Goal: Find specific page/section: Find specific page/section

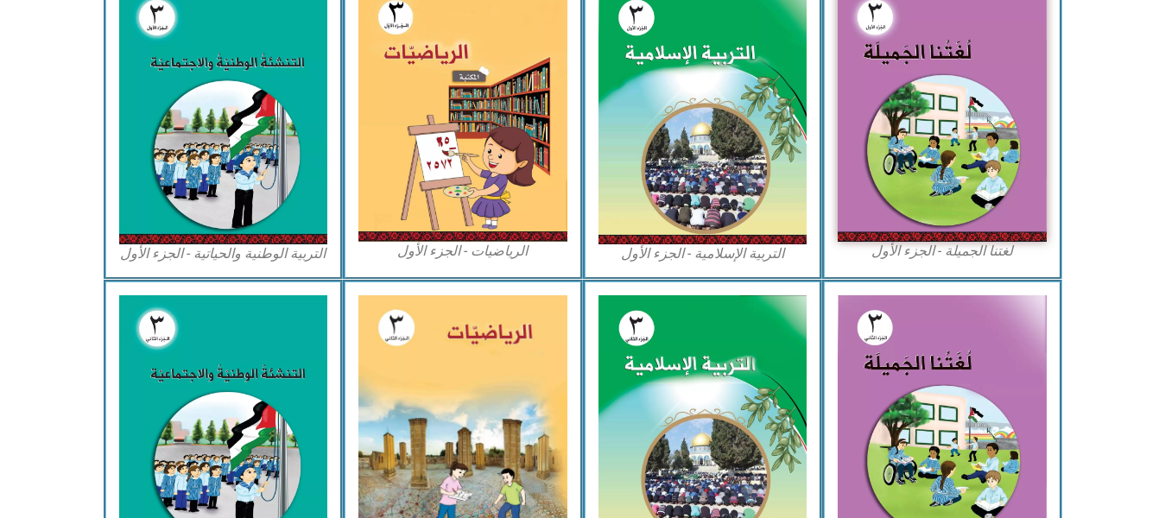
scroll to position [514, 0]
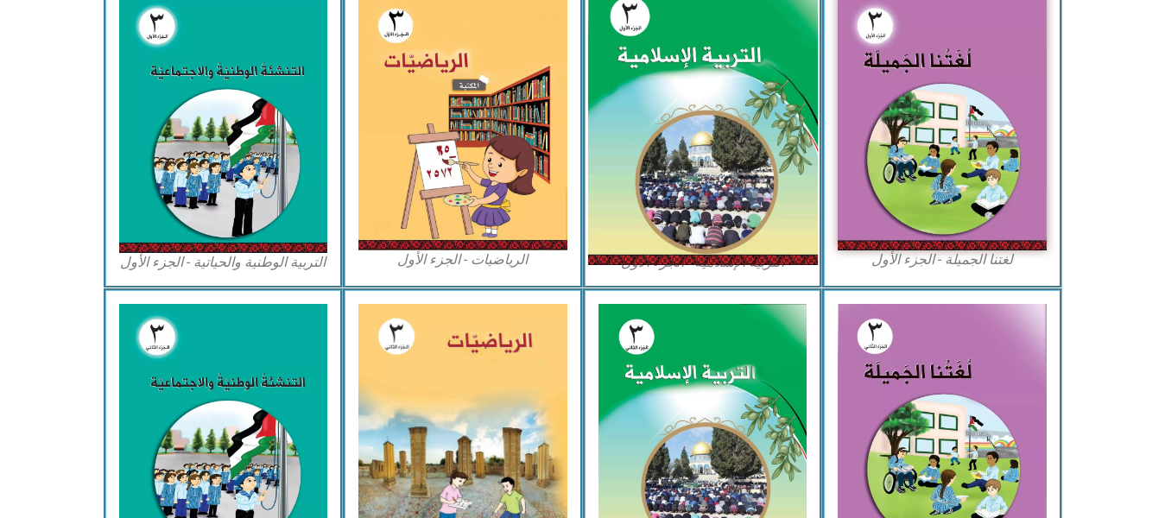
click at [699, 191] on img at bounding box center [702, 123] width 230 height 286
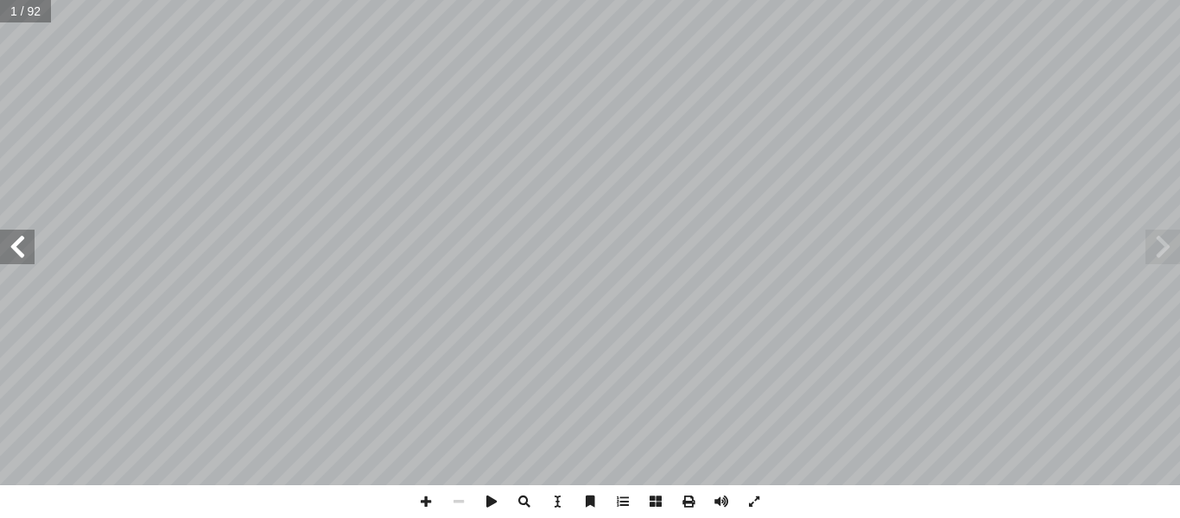
click at [27, 240] on span at bounding box center [17, 247] width 35 height 35
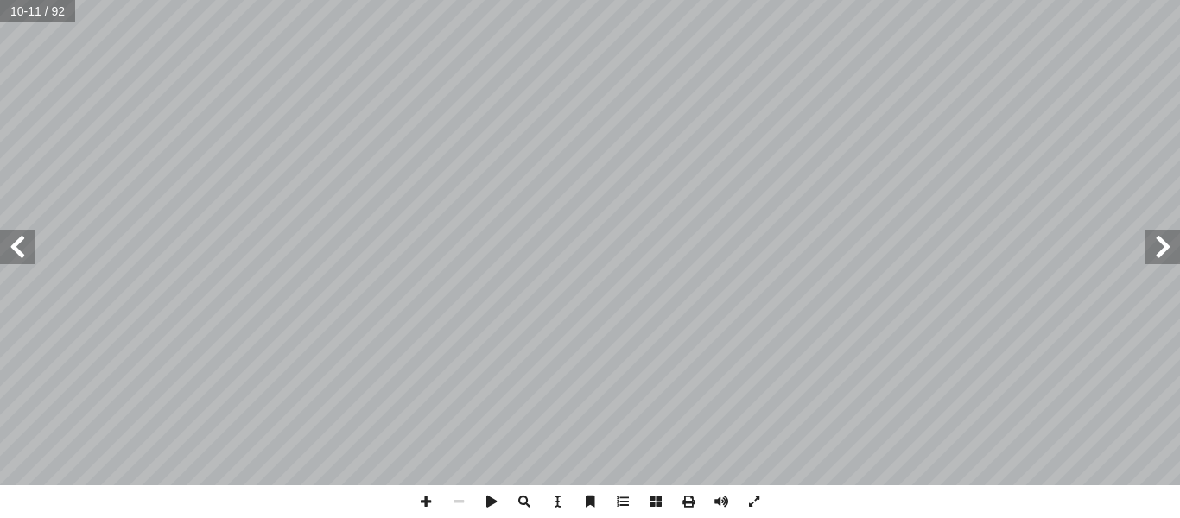
click at [16, 259] on span at bounding box center [17, 247] width 35 height 35
